Goal: Task Accomplishment & Management: Complete application form

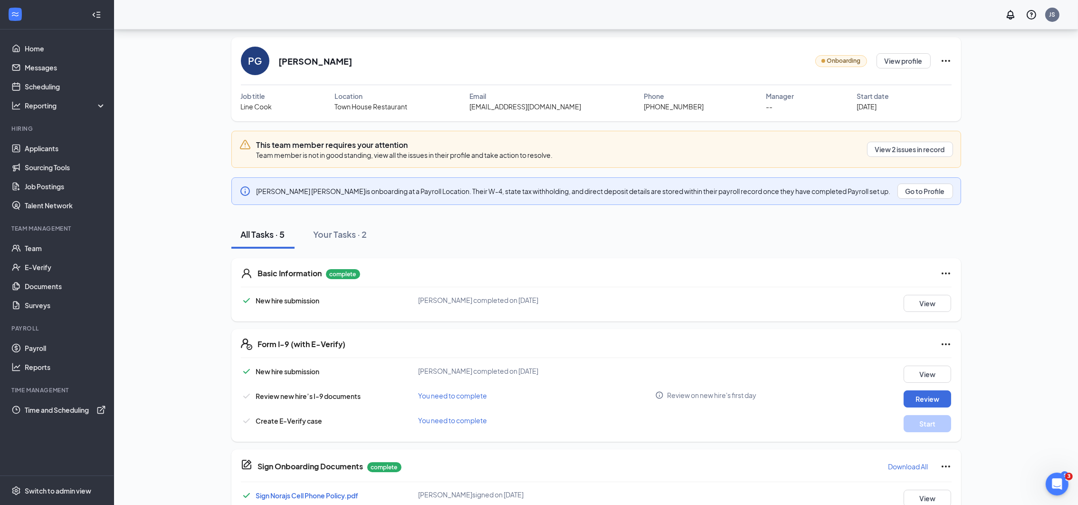
scroll to position [47, 0]
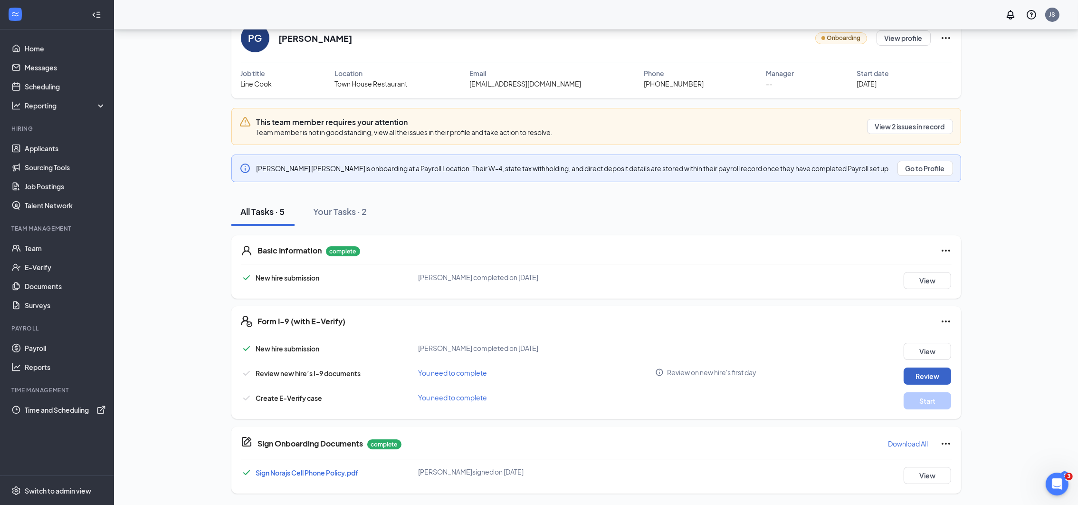
click at [922, 376] on button "Review" at bounding box center [928, 375] width 48 height 17
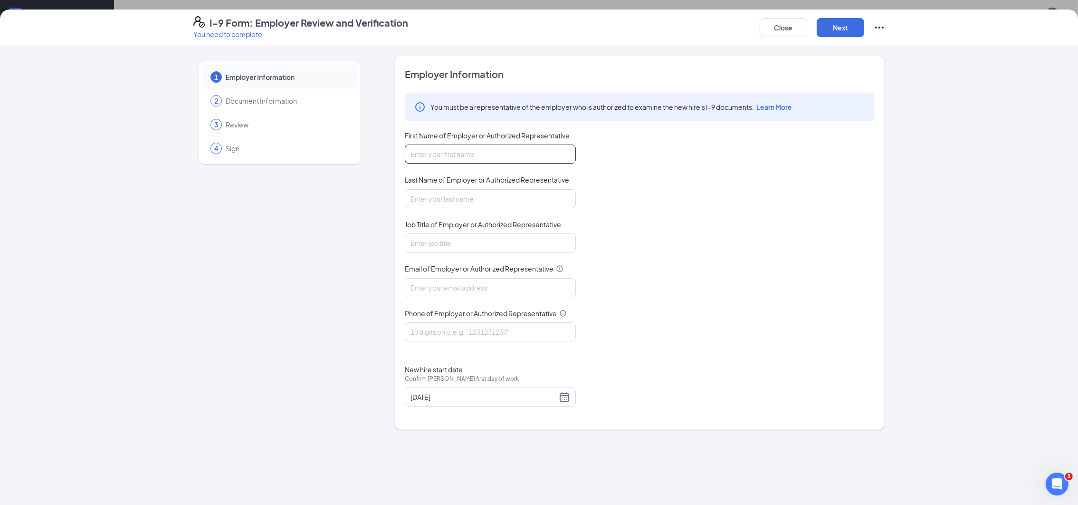
click at [417, 157] on input "First Name of Employer or Authorized Representative" at bounding box center [490, 153] width 171 height 19
type input "[PERSON_NAME]"
type input "[PERSON_NAME][EMAIL_ADDRESS][DOMAIN_NAME]"
type input "8305913762"
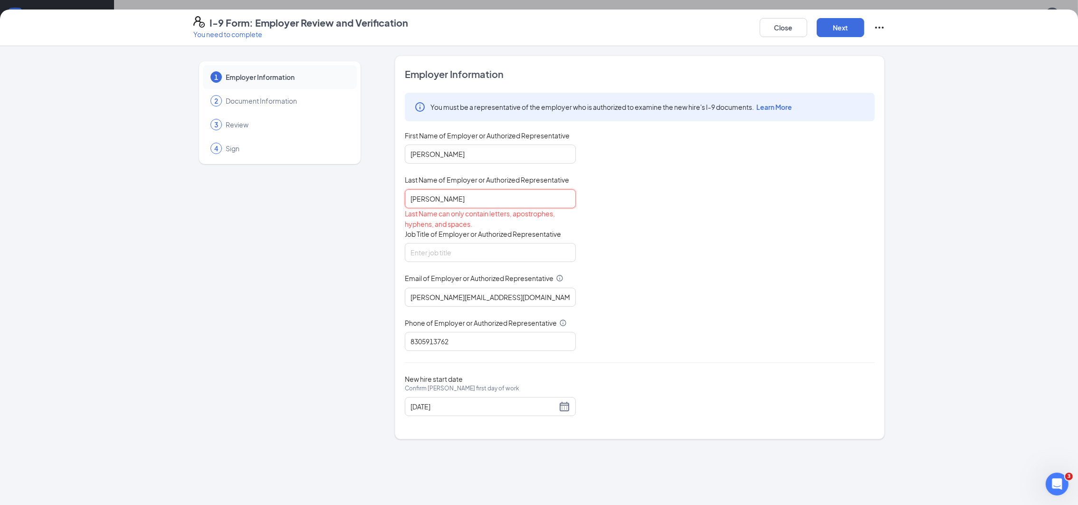
click at [416, 202] on input "M. Sanchez" at bounding box center [490, 198] width 171 height 19
click at [416, 196] on input "M. Sanchez" at bounding box center [490, 198] width 171 height 19
drag, startPoint x: 419, startPoint y: 198, endPoint x: 400, endPoint y: 198, distance: 19.0
click at [400, 198] on div "Employer Information You must be a representative of the employer who is author…" at bounding box center [640, 248] width 490 height 384
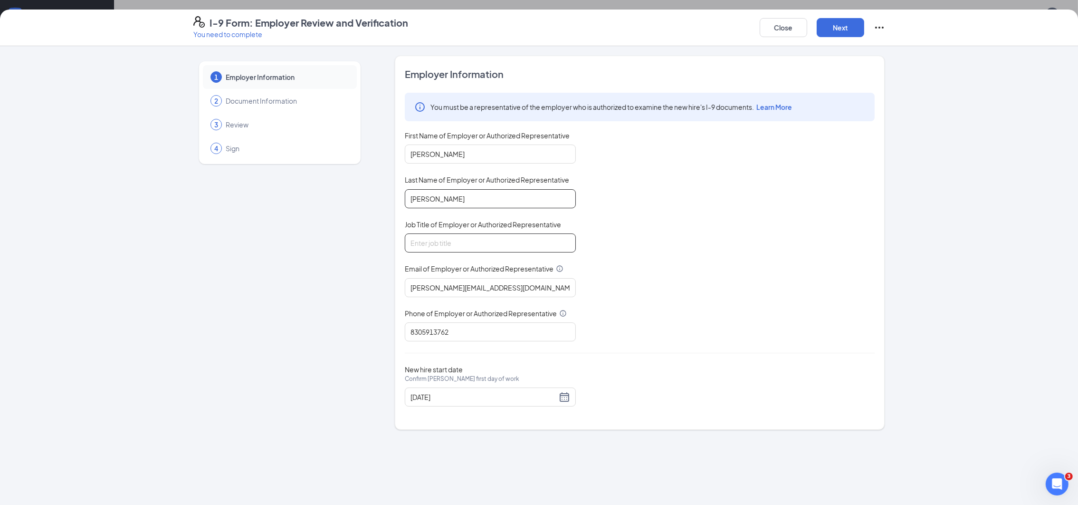
type input "Sanchez"
click at [501, 244] on input "Job Title of Employer or Authorized Representative" at bounding box center [490, 242] width 171 height 19
type input "Manager"
click at [837, 29] on button "Next" at bounding box center [841, 27] width 48 height 19
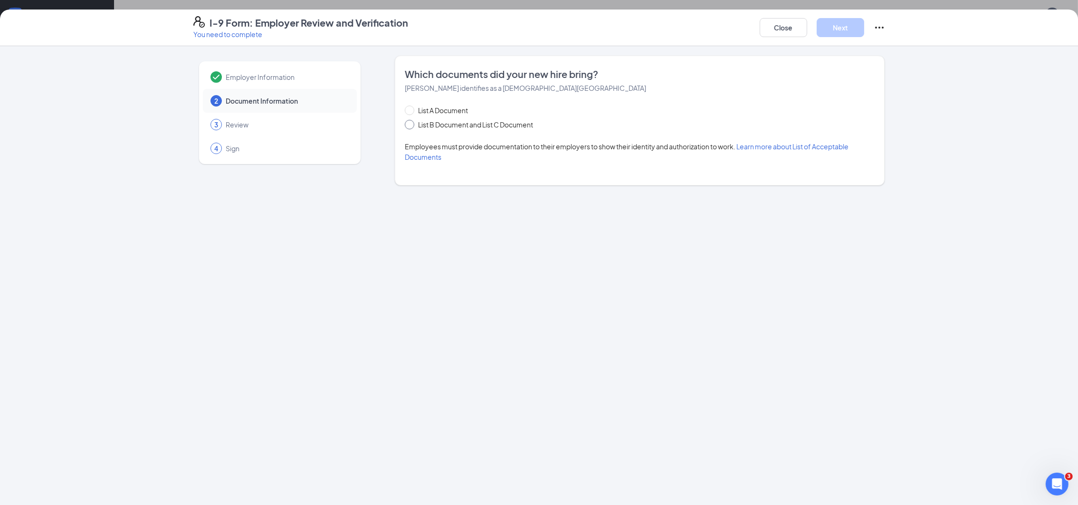
click at [433, 122] on span "List B Document and List C Document" at bounding box center [475, 124] width 123 height 10
click at [412, 122] on input "List B Document and List C Document" at bounding box center [408, 123] width 7 height 7
radio input "true"
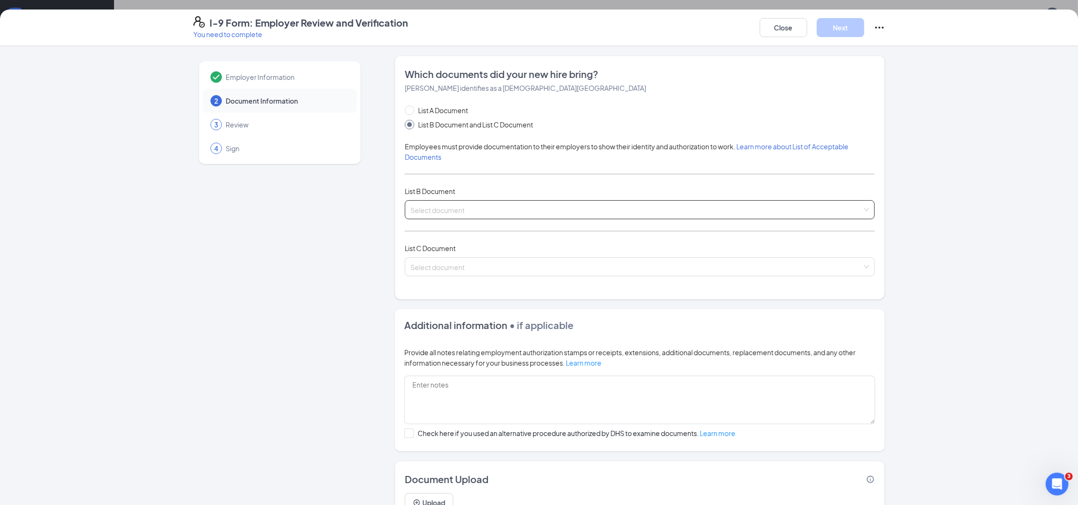
click at [509, 207] on input "search" at bounding box center [637, 208] width 452 height 14
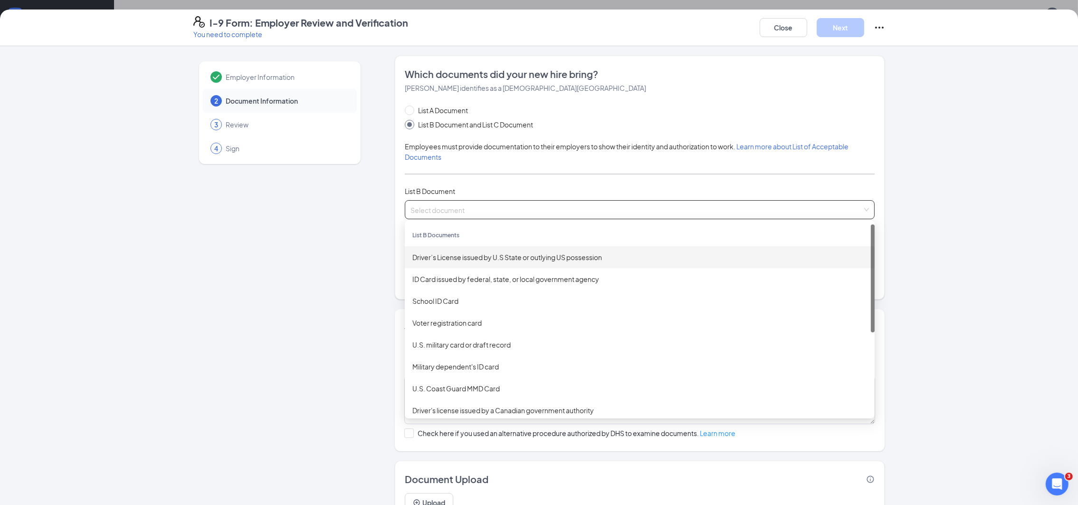
click at [506, 260] on div "Driver’s License issued by U.S State or outlying US possession" at bounding box center [640, 257] width 455 height 10
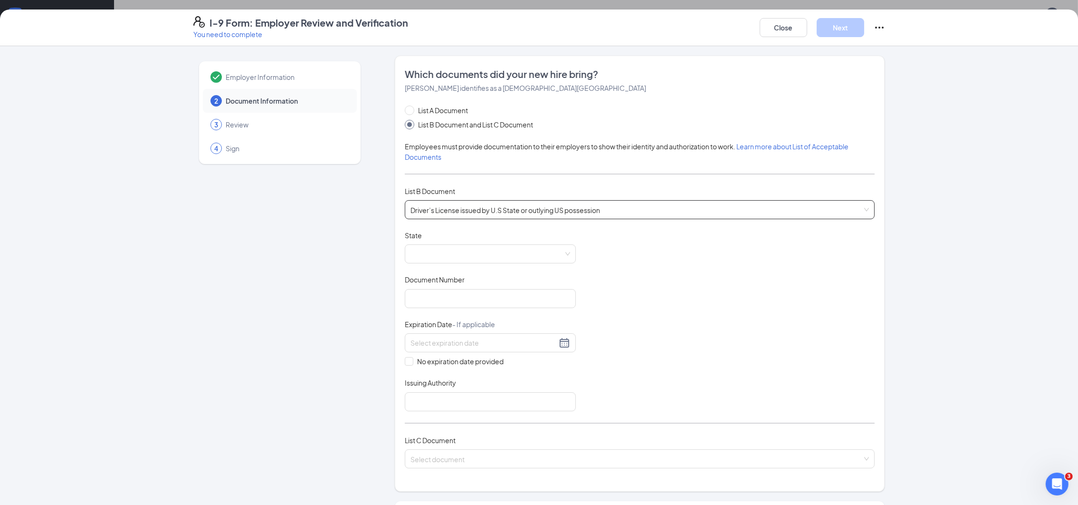
click at [506, 260] on span at bounding box center [491, 254] width 160 height 18
drag, startPoint x: 567, startPoint y: 277, endPoint x: 557, endPoint y: 371, distance: 94.6
click at [557, 371] on div "Pennsylvania Puerto Rico Rhode Island South Carolina South Dakota Tennessee Tex…" at bounding box center [490, 330] width 171 height 122
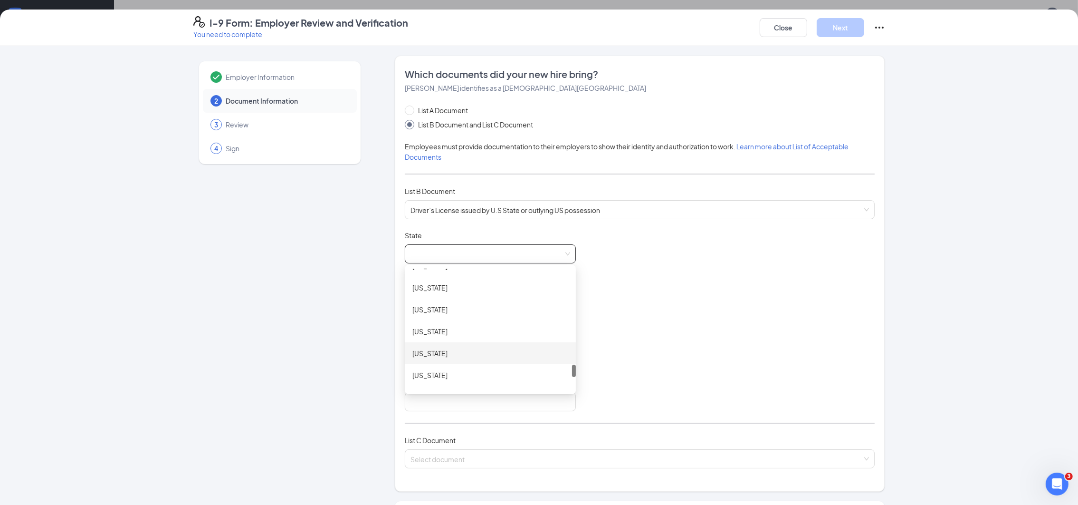
scroll to position [942, 0]
click at [572, 372] on div at bounding box center [574, 371] width 4 height 12
click at [549, 366] on div "Texas" at bounding box center [491, 364] width 156 height 10
click at [421, 303] on input "Document Number" at bounding box center [490, 298] width 171 height 19
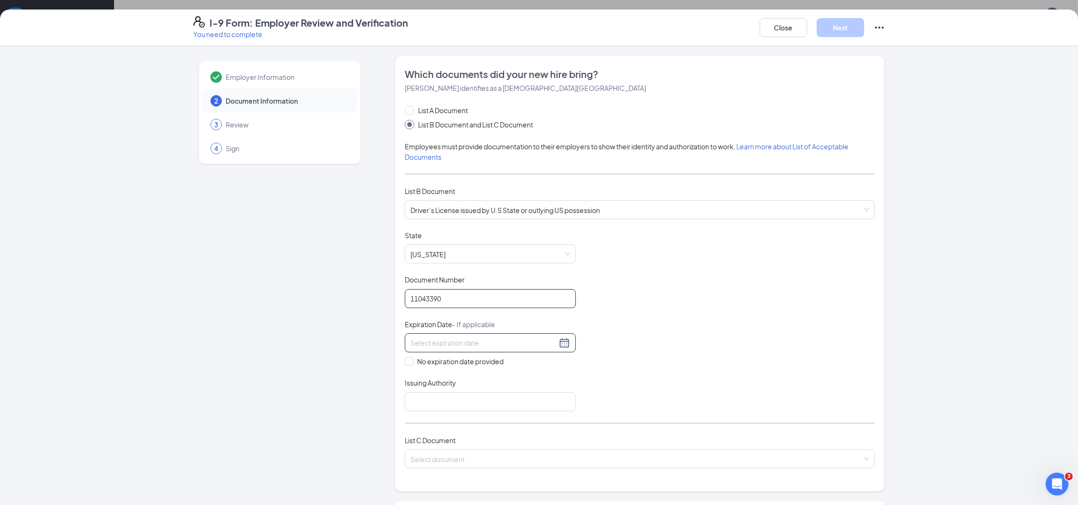
type input "11043390"
click at [518, 338] on input at bounding box center [484, 342] width 146 height 10
click at [480, 361] on button "2025" at bounding box center [474, 363] width 17 height 19
type input "10/15/2027"
click at [523, 364] on span "button" at bounding box center [523, 364] width 5 height 5
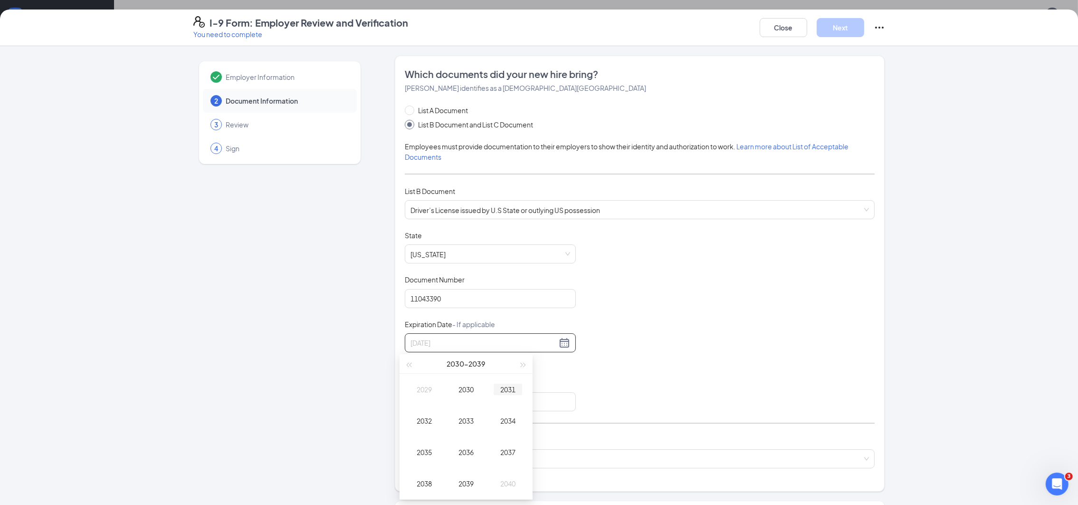
click at [503, 387] on div "2031" at bounding box center [508, 389] width 29 height 11
type input "11/15/2031"
click at [466, 491] on td "Nov" at bounding box center [466, 483] width 42 height 31
type input "11/01/2031"
click at [518, 397] on div "1" at bounding box center [516, 398] width 11 height 11
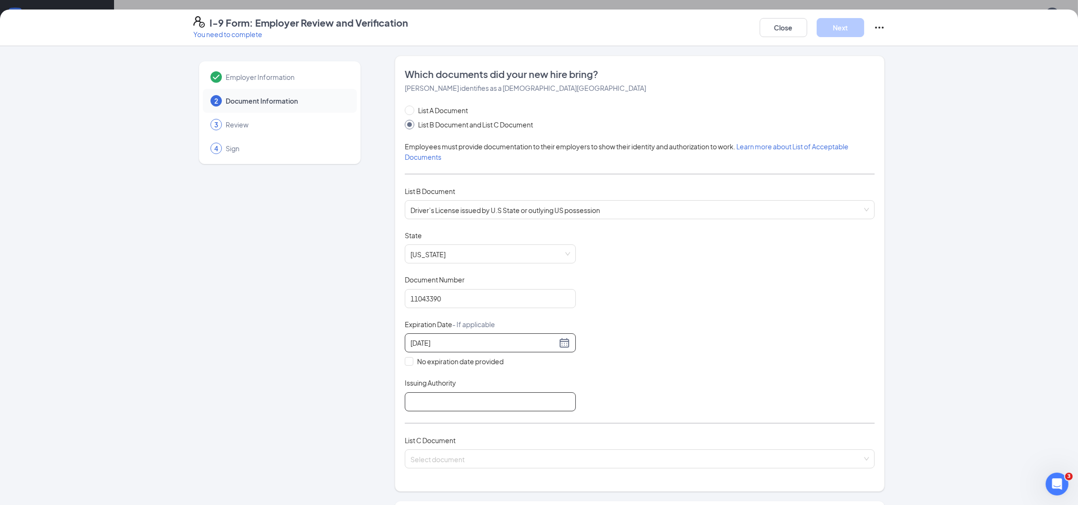
click at [490, 403] on input "Issuing Authority" at bounding box center [490, 401] width 171 height 19
type input "Texas"
click at [499, 452] on input "search" at bounding box center [637, 457] width 452 height 14
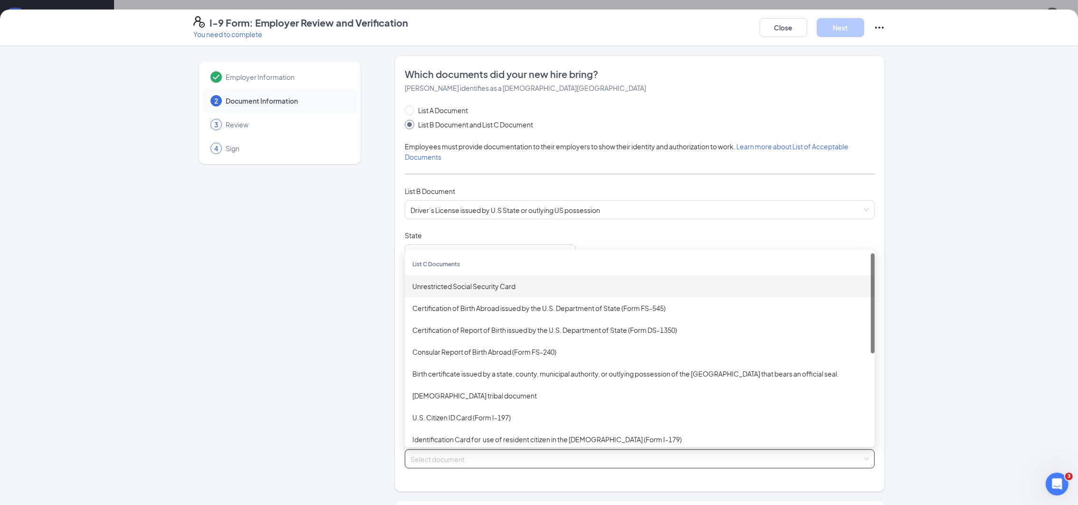
click at [459, 283] on div "Unrestricted Social Security Card" at bounding box center [640, 286] width 455 height 10
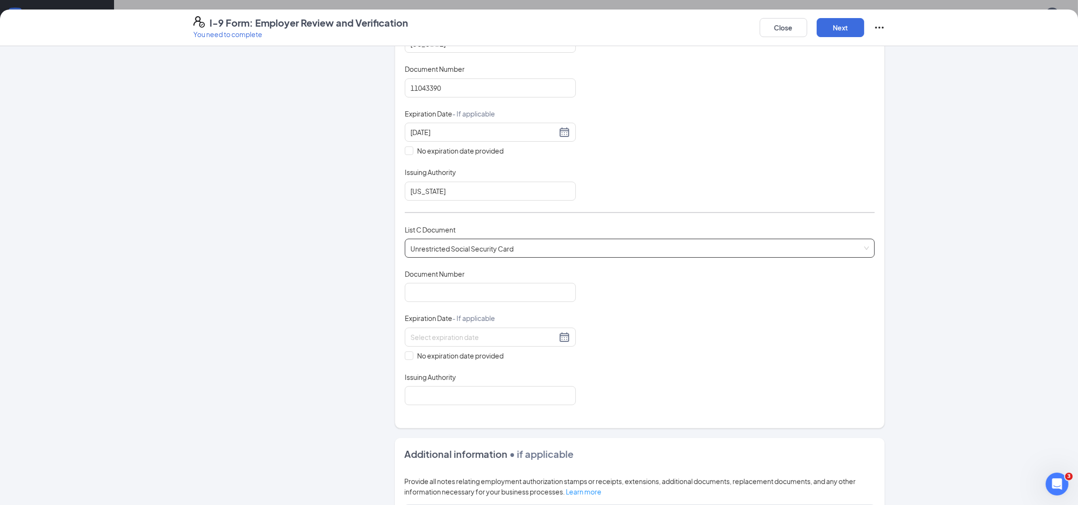
scroll to position [213, 0]
click at [495, 288] on input "Document Number" at bounding box center [490, 289] width 171 height 19
type input "635039903"
click at [407, 355] on span at bounding box center [409, 352] width 9 height 9
click at [407, 355] on input "No expiration date provided" at bounding box center [408, 351] width 7 height 7
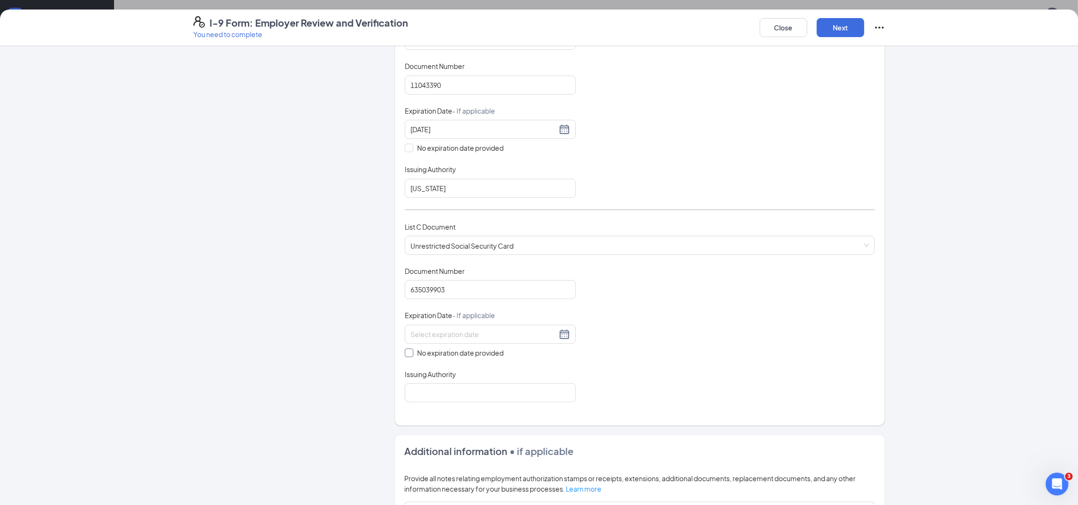
checkbox input "true"
drag, startPoint x: 434, startPoint y: 384, endPoint x: 440, endPoint y: 390, distance: 7.7
click at [434, 385] on input "Issuing Authority" at bounding box center [490, 394] width 171 height 19
type input "Social Security Administration"
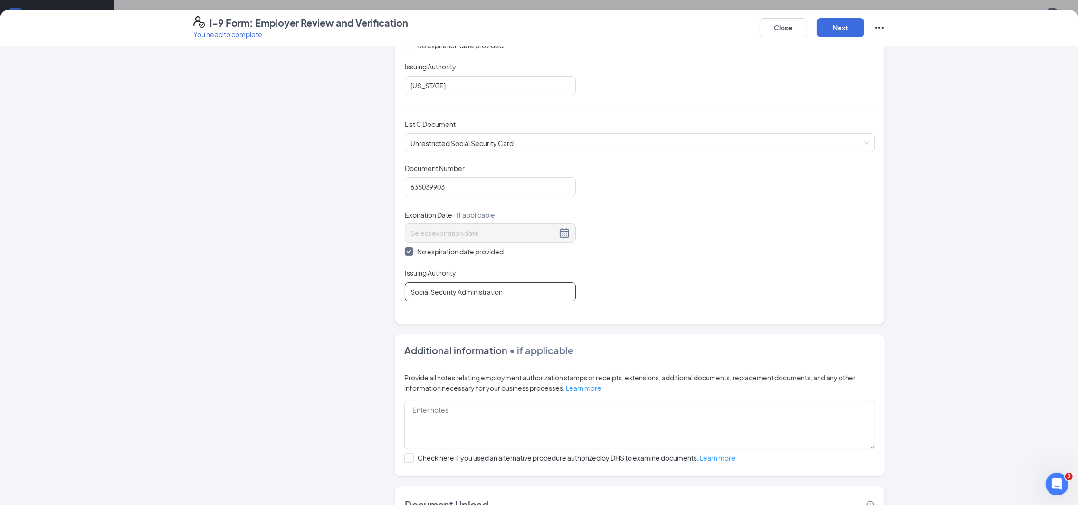
scroll to position [387, 0]
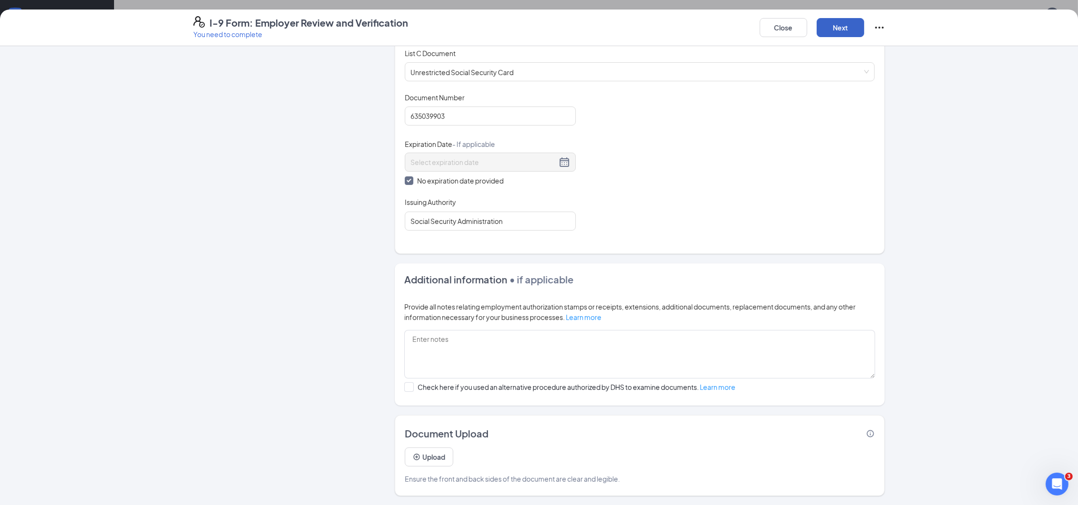
click at [848, 23] on button "Next" at bounding box center [841, 27] width 48 height 19
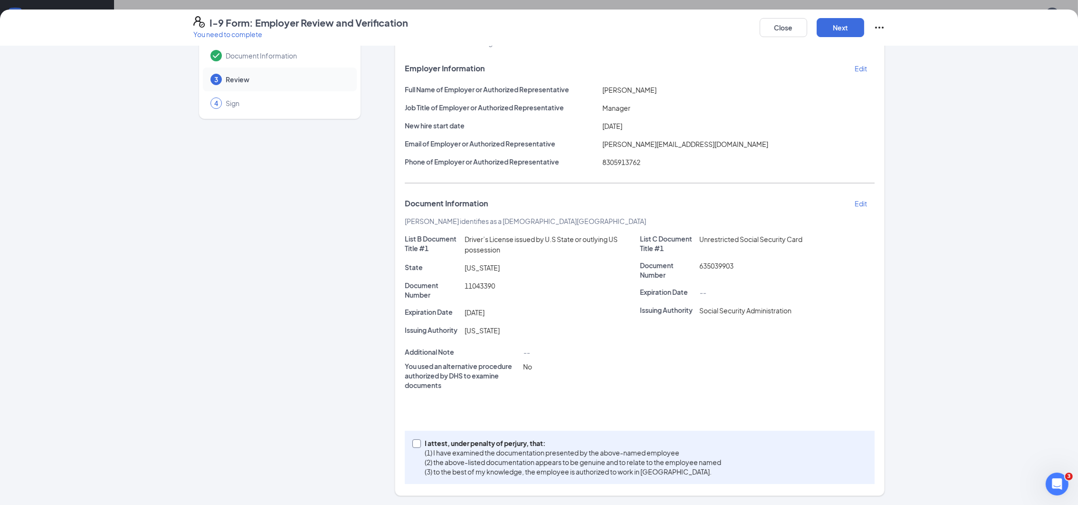
click at [413, 442] on input "I attest, under penalty of perjury, that: (1) I have examined the documentation…" at bounding box center [416, 442] width 7 height 7
checkbox input "true"
click at [845, 21] on button "Next" at bounding box center [841, 27] width 48 height 19
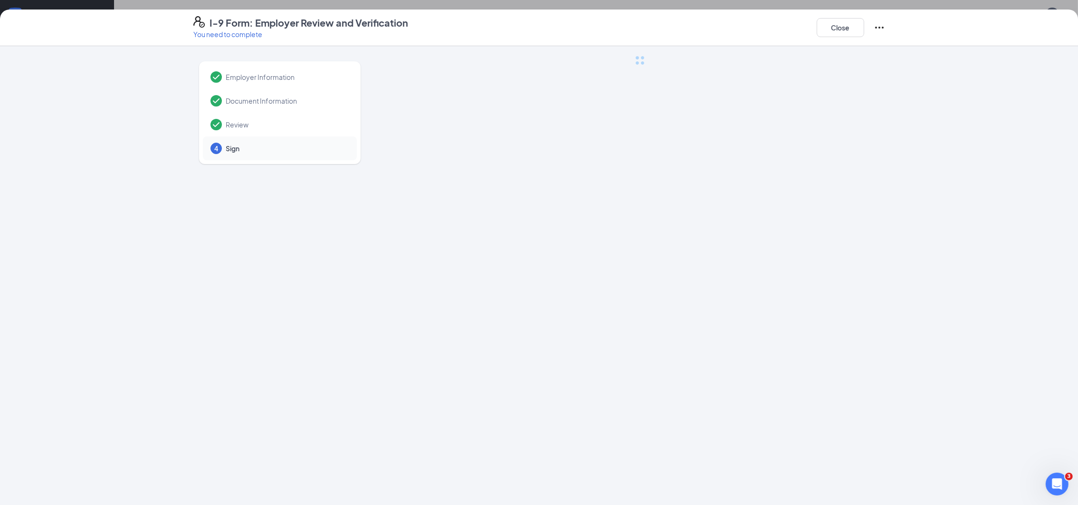
scroll to position [0, 0]
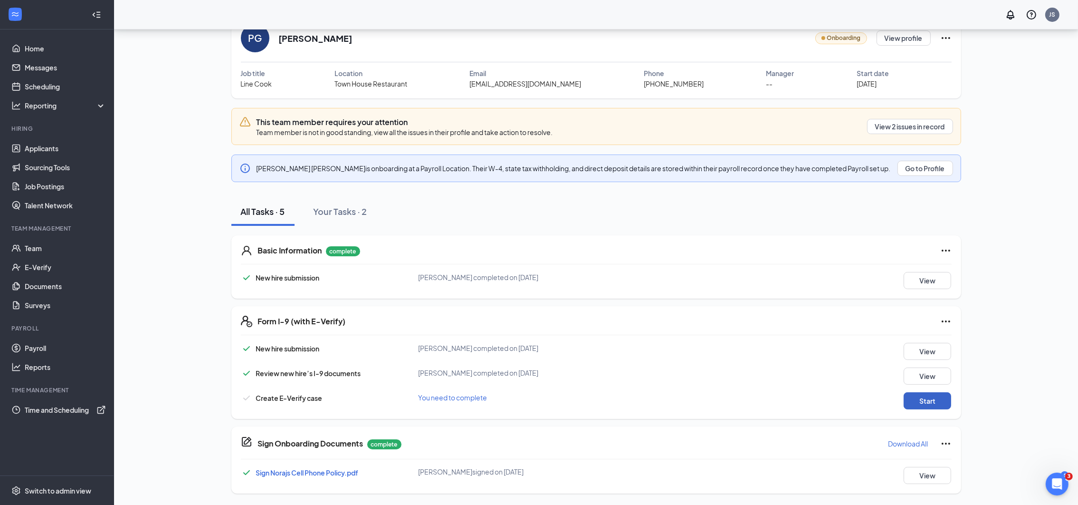
click at [937, 403] on button "Start" at bounding box center [928, 400] width 48 height 17
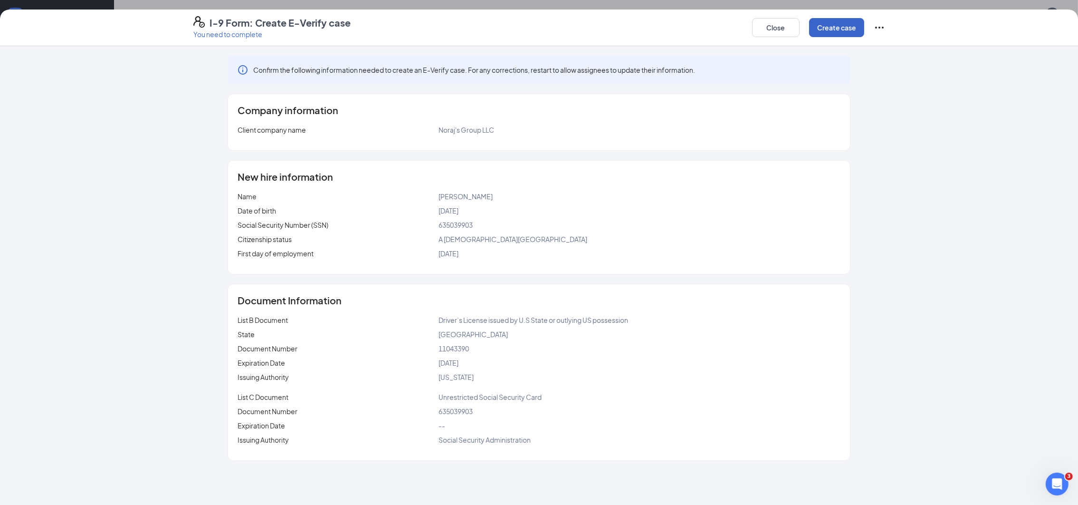
click at [852, 24] on button "Create case" at bounding box center [836, 27] width 55 height 19
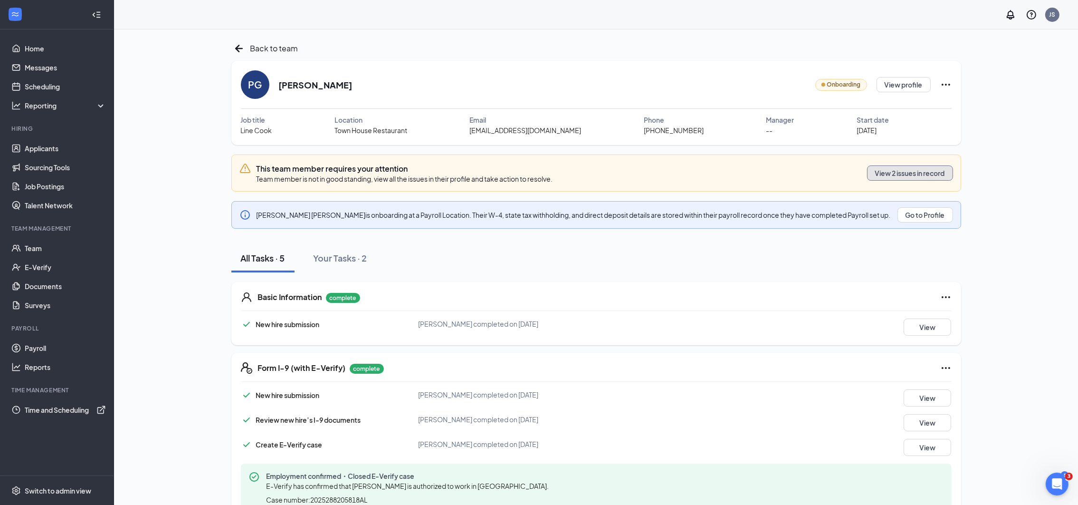
click at [922, 173] on button "View 2 issues in record" at bounding box center [910, 172] width 86 height 15
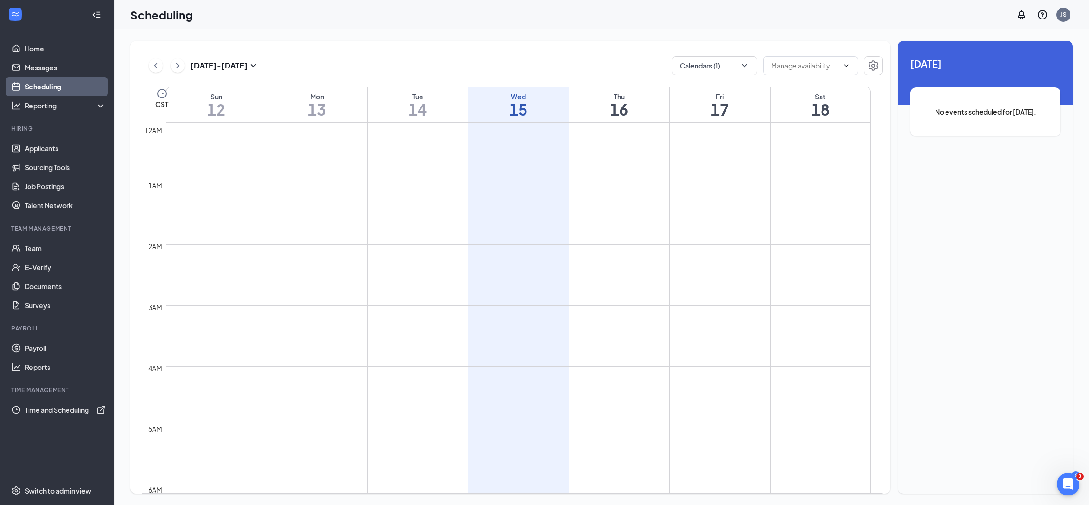
scroll to position [466, 0]
click at [33, 250] on link "Team" at bounding box center [65, 248] width 81 height 19
